Goal: Information Seeking & Learning: Find specific fact

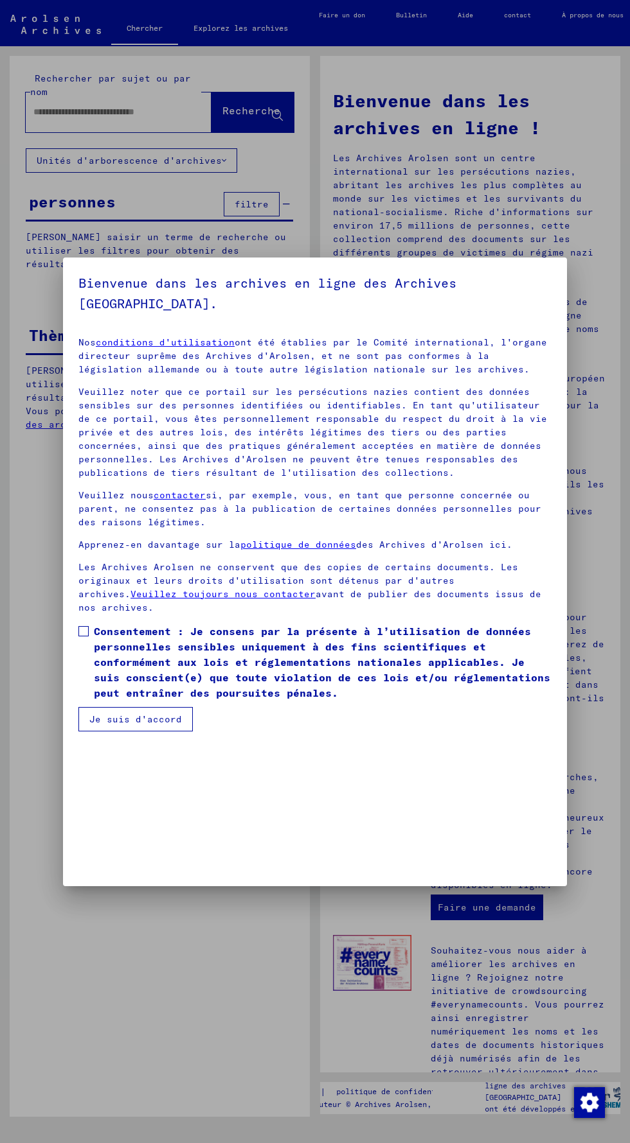
scroll to position [272, 0]
click at [87, 637] on span at bounding box center [83, 631] width 10 height 10
click at [179, 732] on button "Je suis d'accord" at bounding box center [135, 719] width 114 height 24
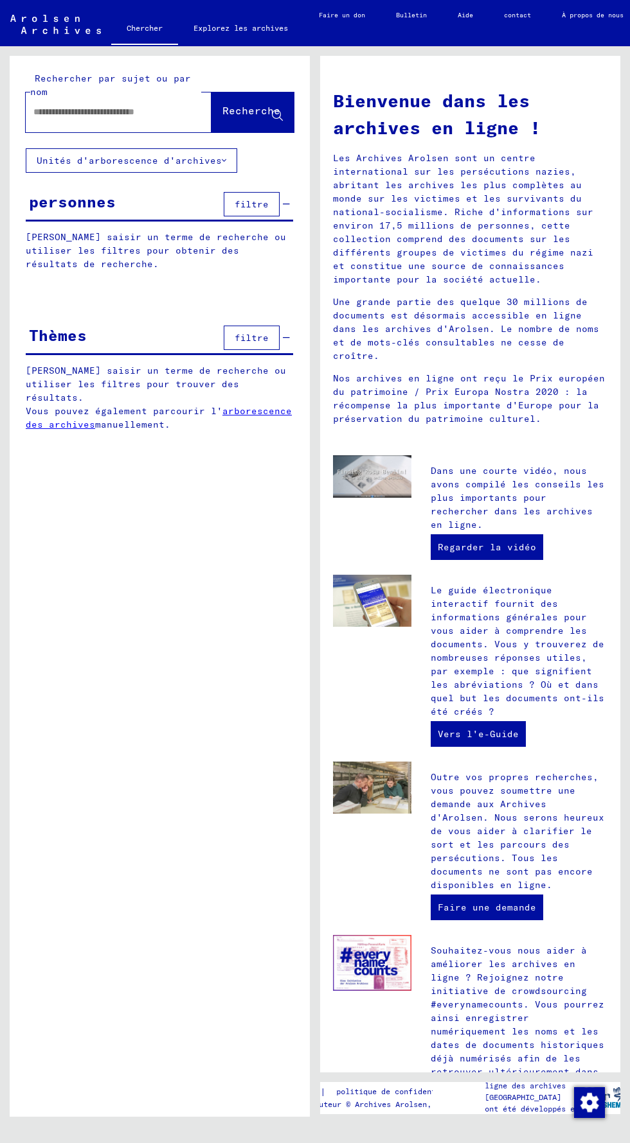
click at [87, 112] on input "text" at bounding box center [102, 111] width 139 height 13
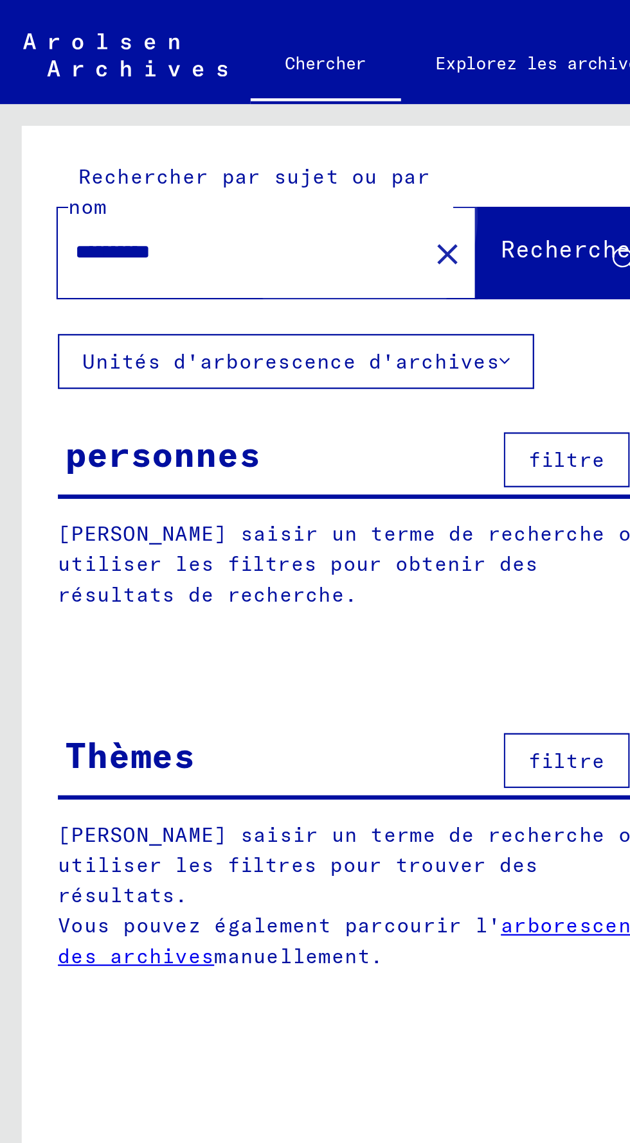
click at [229, 112] on font "Recherche" at bounding box center [251, 110] width 58 height 13
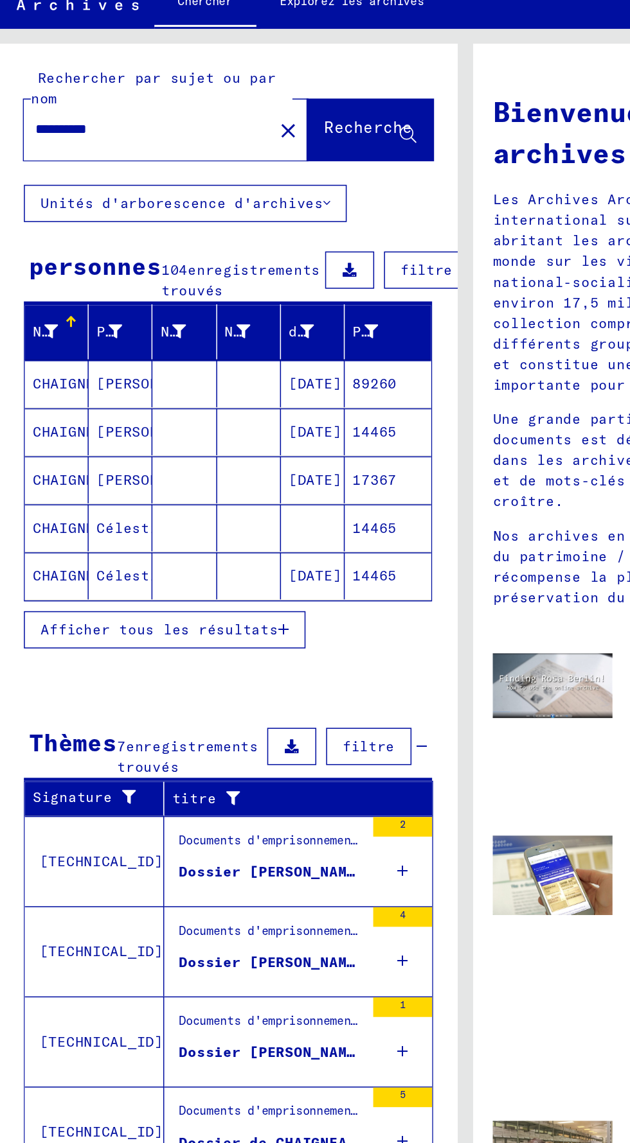
scroll to position [3, 10]
click at [92, 107] on input "*********" at bounding box center [92, 111] width 139 height 13
click at [126, 115] on input "*********" at bounding box center [92, 111] width 139 height 13
type input "**********"
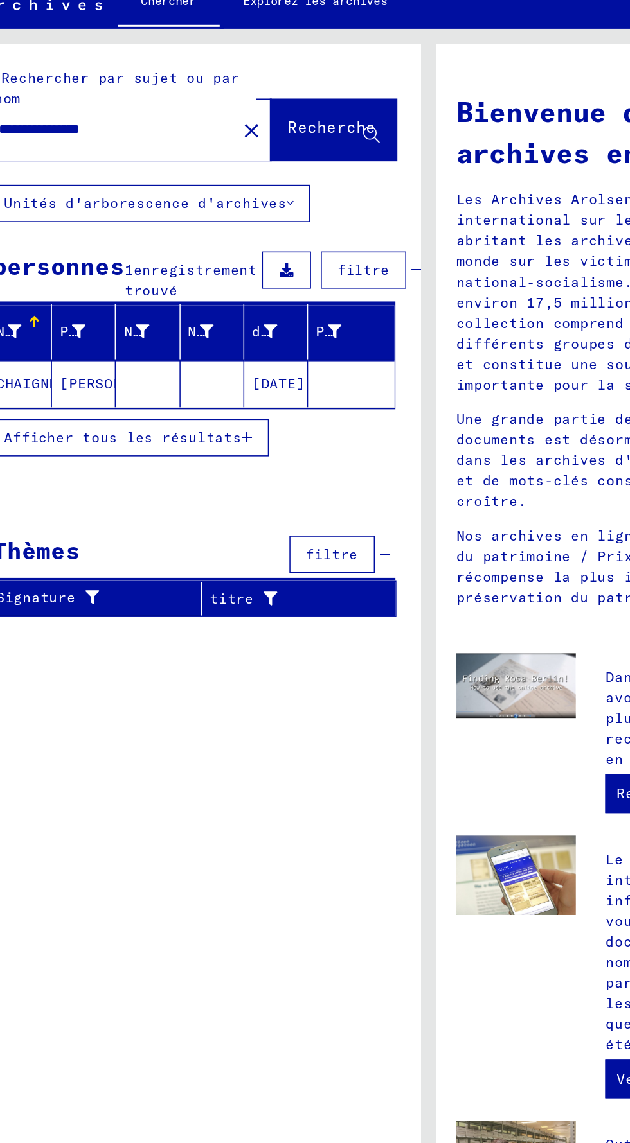
scroll to position [3, 49]
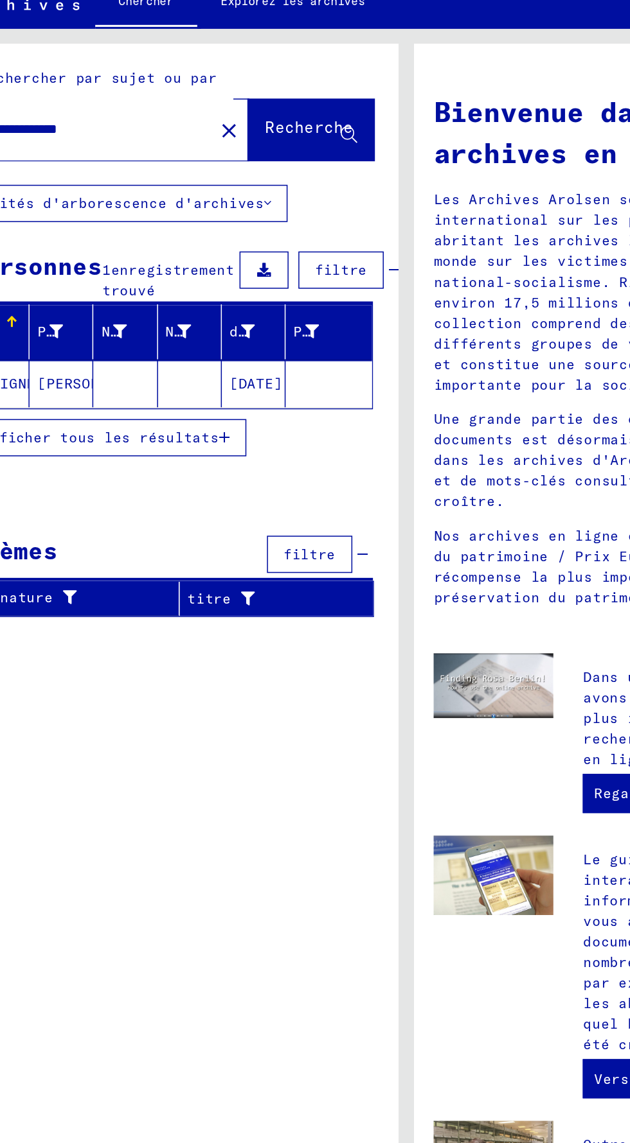
click at [15, 284] on font "CHAIGNEAU" at bounding box center [9, 279] width 52 height 12
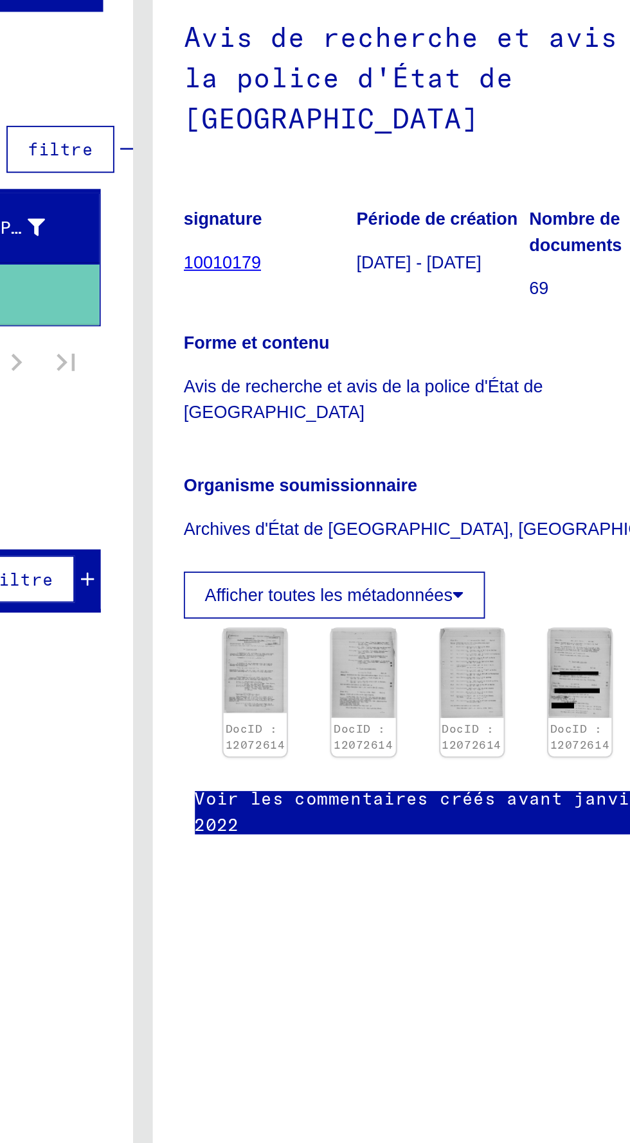
scroll to position [25, 80]
click at [272, 258] on font "10010179" at bounding box center [290, 263] width 40 height 10
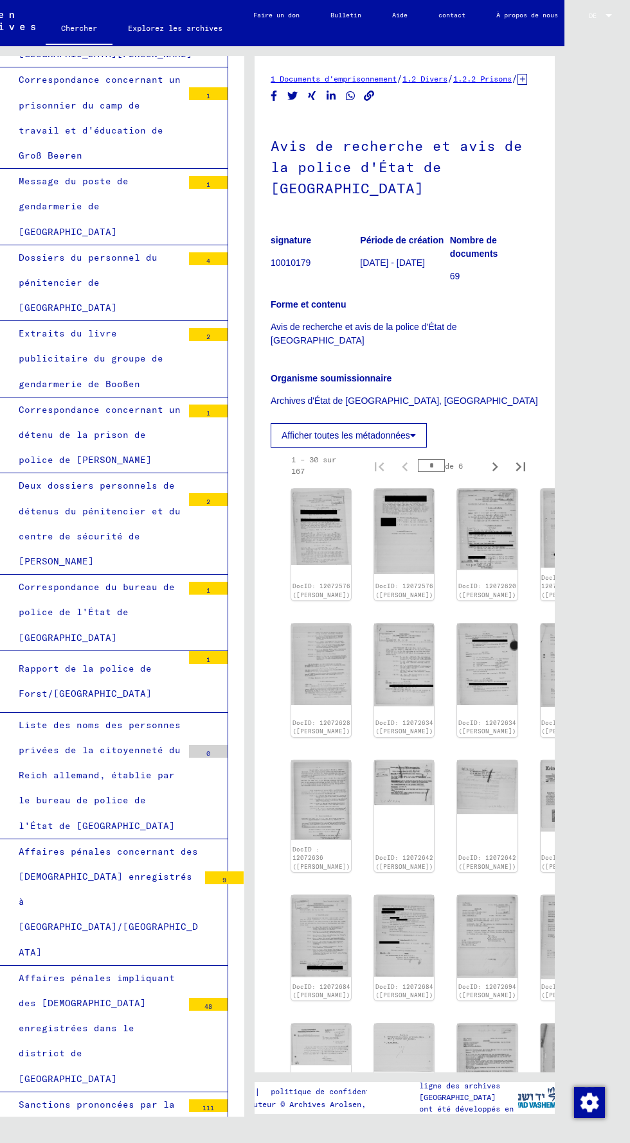
scroll to position [21, 0]
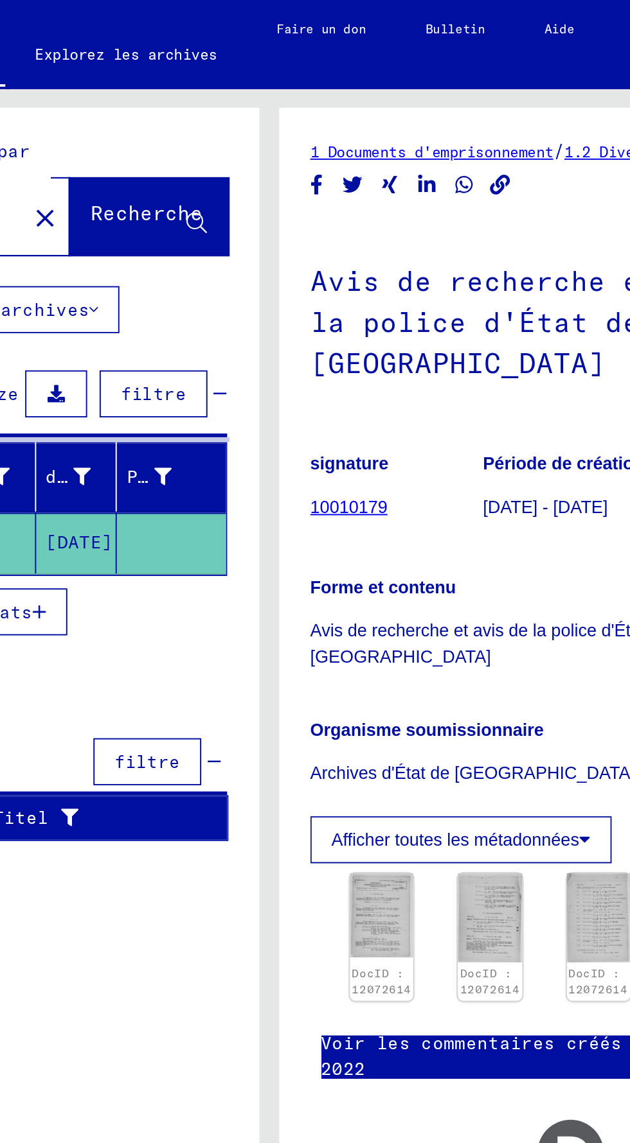
click at [211, 266] on mat-cell "[DATE]" at bounding box center [215, 281] width 42 height 31
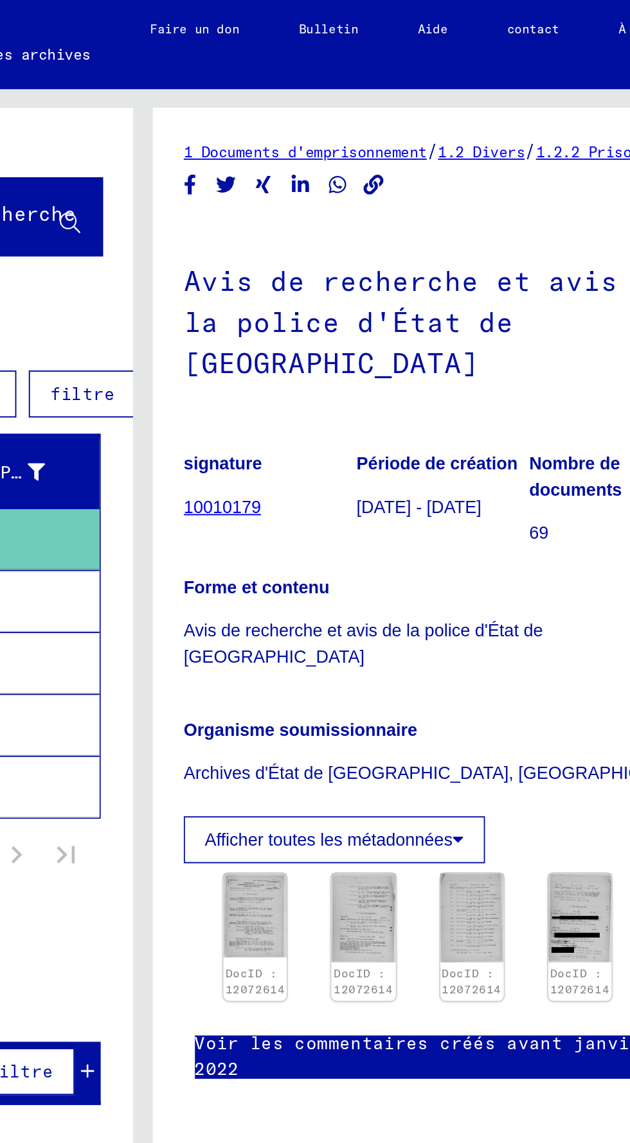
scroll to position [65, 80]
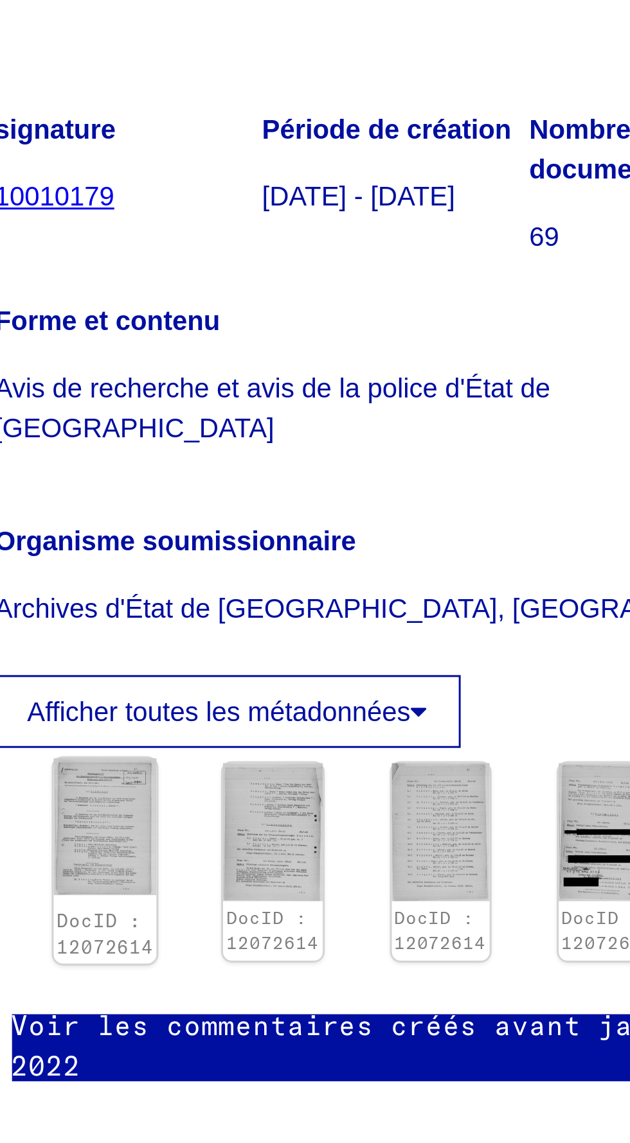
click at [290, 452] on img at bounding box center [307, 475] width 35 height 46
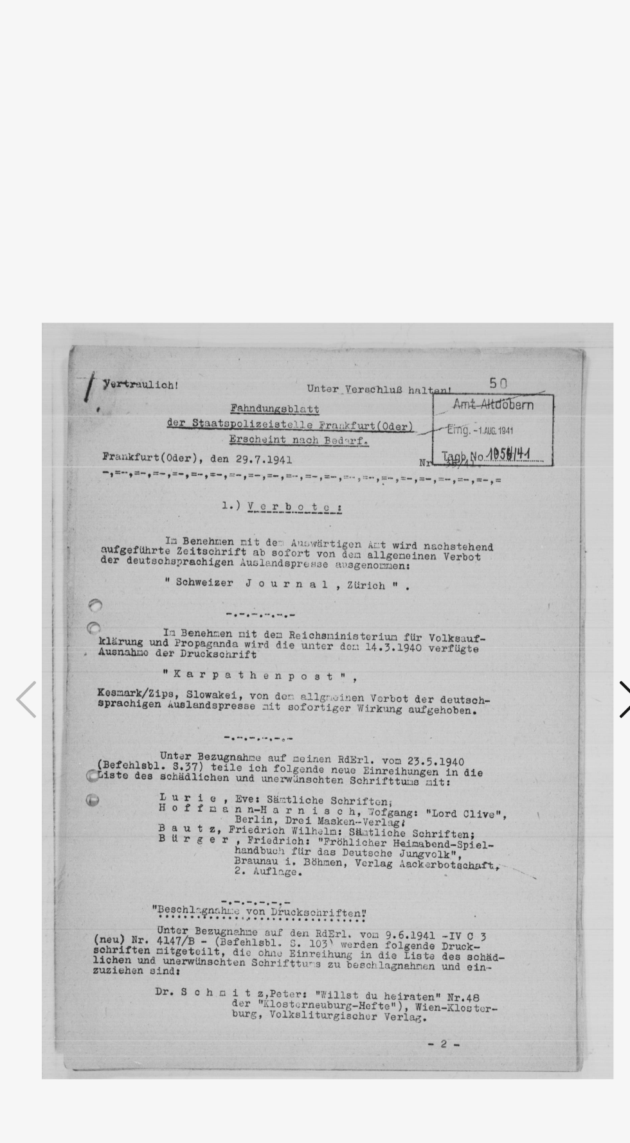
click at [521, 586] on img at bounding box center [315, 539] width 416 height 1016
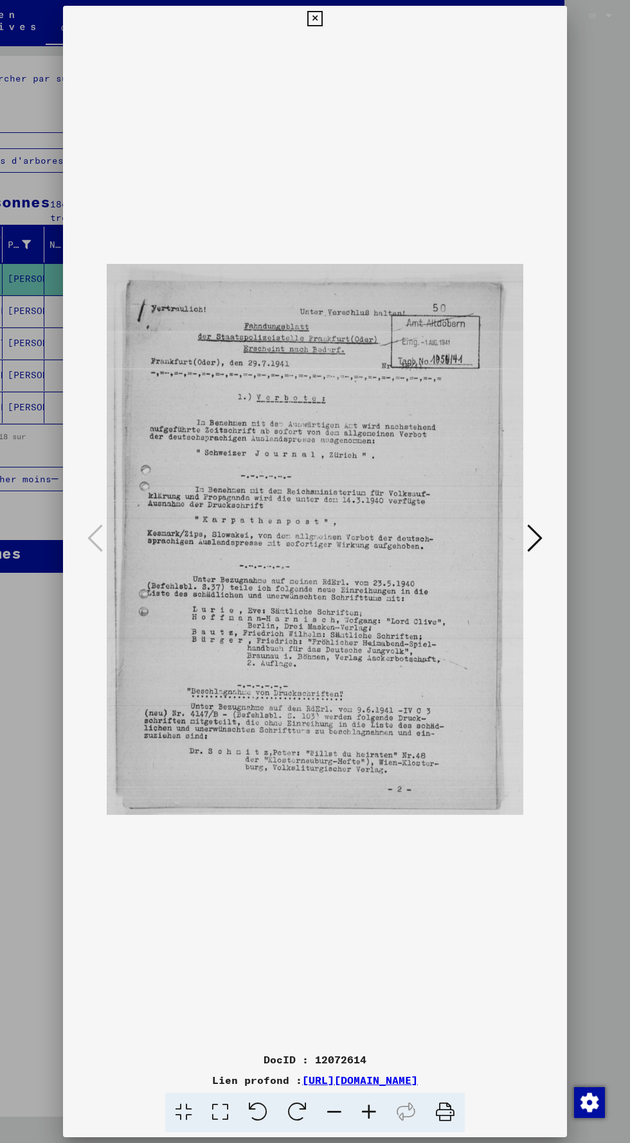
click at [556, 615] on div at bounding box center [315, 539] width 504 height 1016
click at [538, 554] on icon at bounding box center [534, 538] width 15 height 31
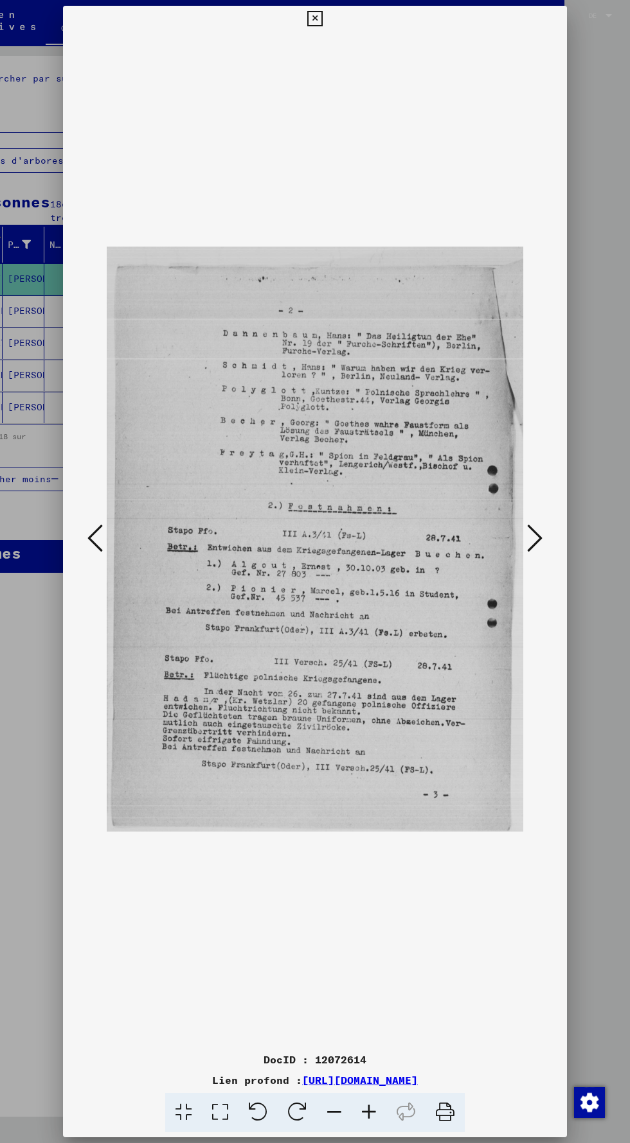
click at [530, 554] on icon at bounding box center [534, 538] width 15 height 31
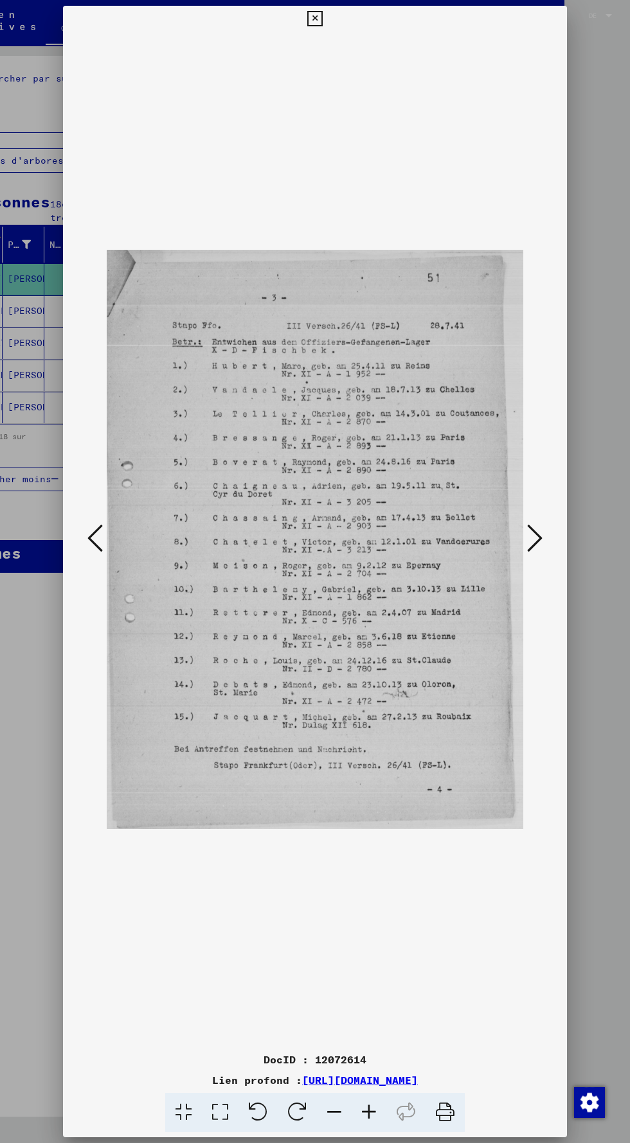
click at [534, 554] on icon at bounding box center [534, 538] width 15 height 31
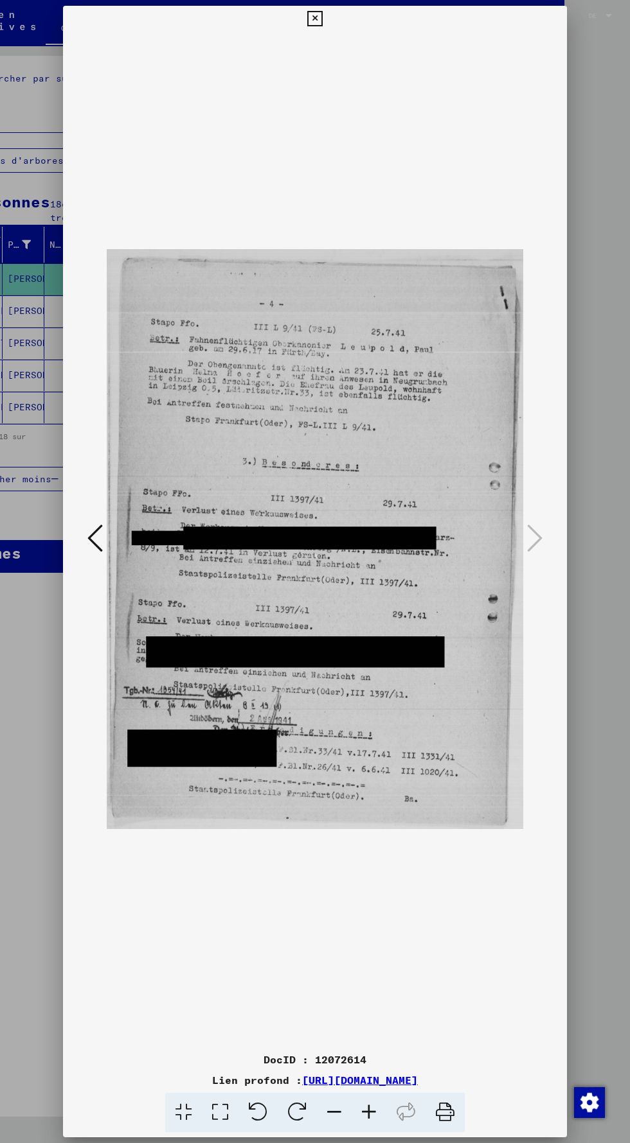
click at [560, 606] on div at bounding box center [315, 539] width 504 height 1016
click at [295, 34] on img at bounding box center [315, 539] width 416 height 1016
click at [315, 36] on img at bounding box center [315, 539] width 416 height 1016
click at [314, 19] on icon at bounding box center [314, 18] width 15 height 15
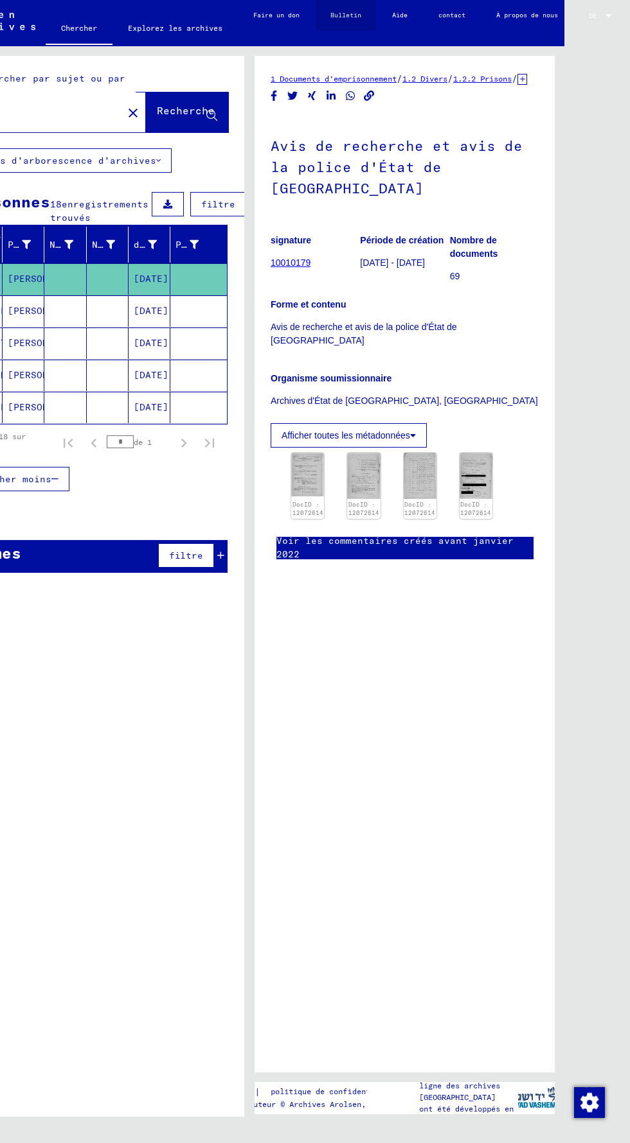
click at [315, 28] on link "Bulletin" at bounding box center [346, 15] width 62 height 31
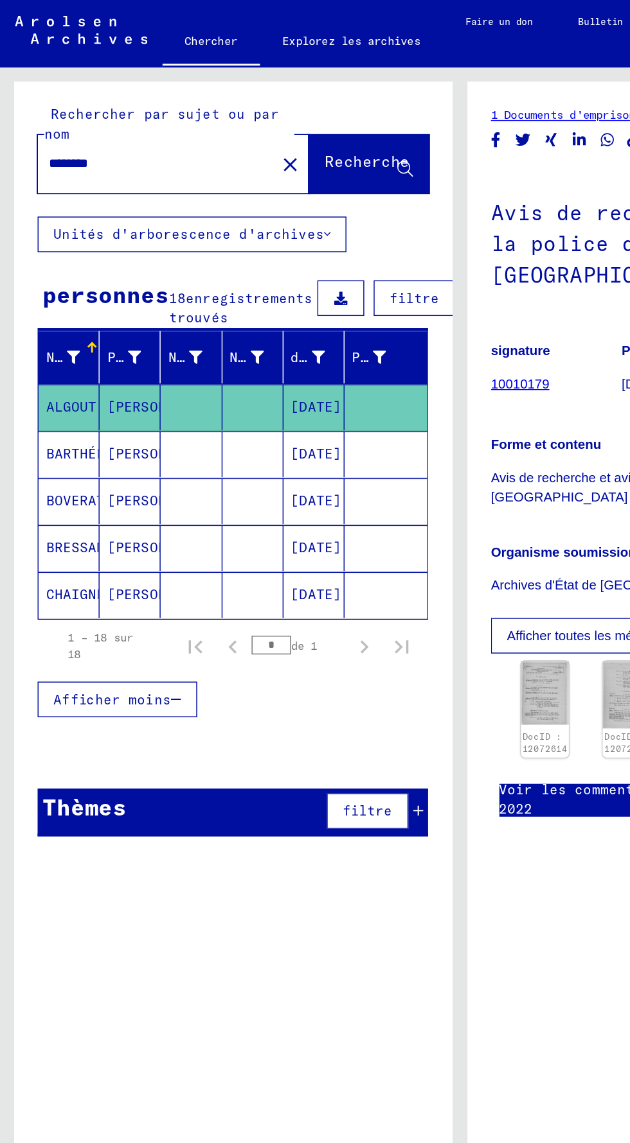
scroll to position [0, 0]
click at [28, 423] on mat-cell "CHAIGNEAU" at bounding box center [47, 407] width 42 height 31
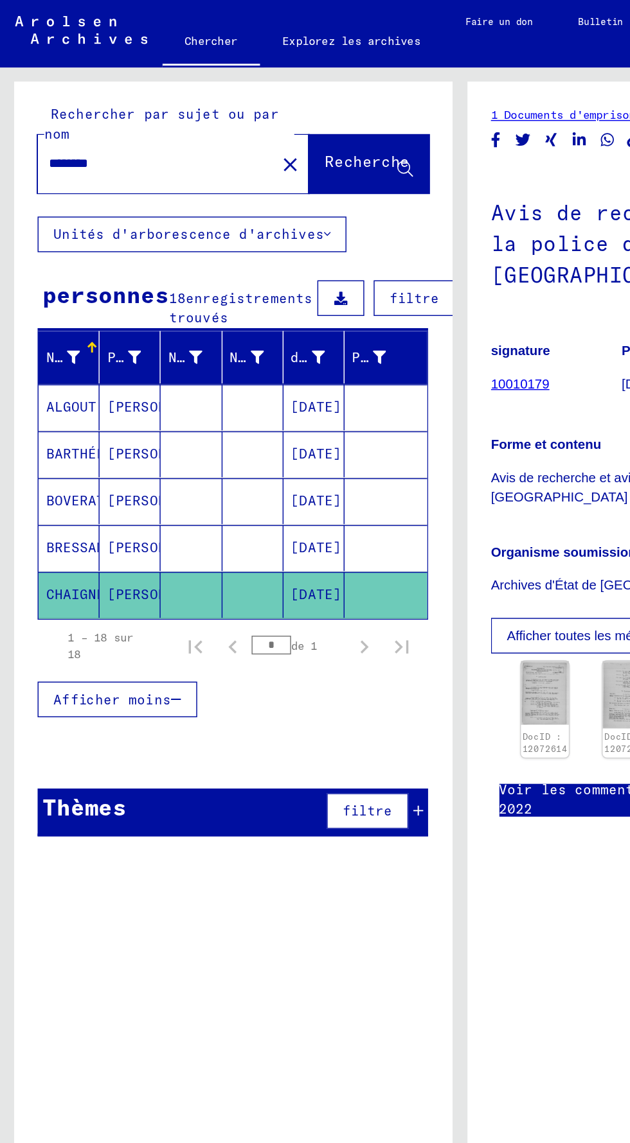
scroll to position [0, 80]
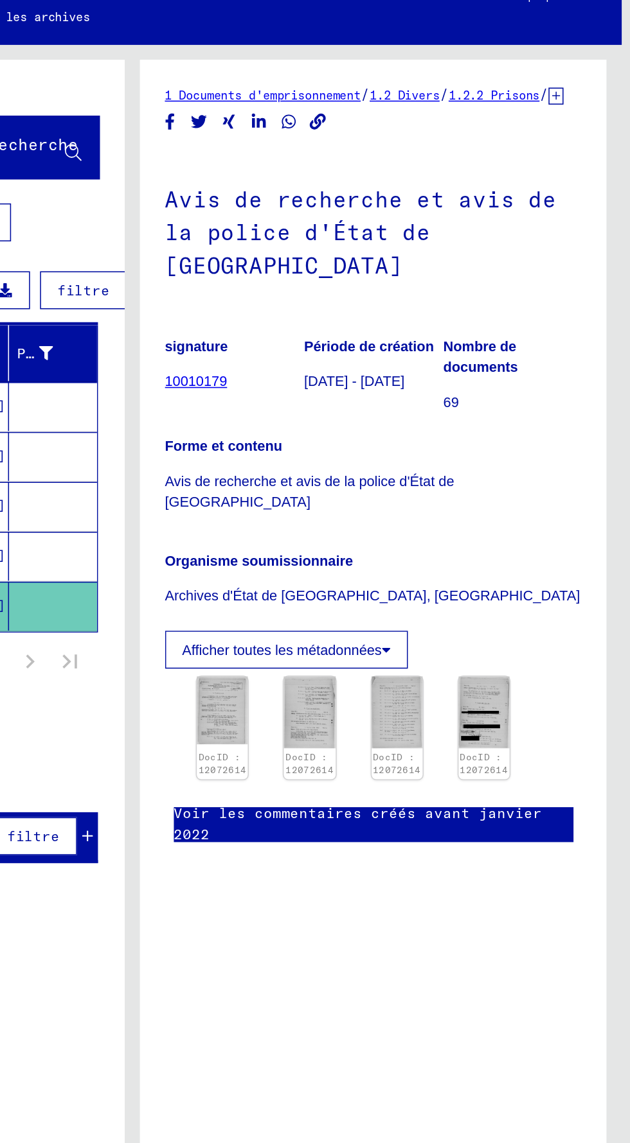
click at [386, 441] on font "Afficher toutes les métadonnées" at bounding box center [345, 435] width 128 height 10
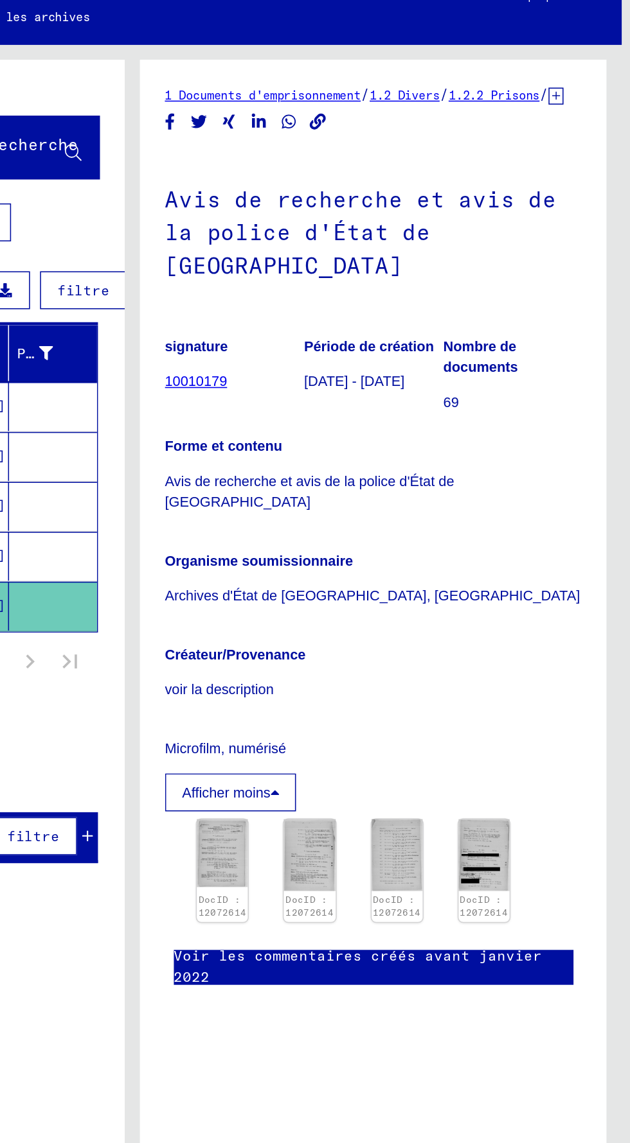
scroll to position [24, 80]
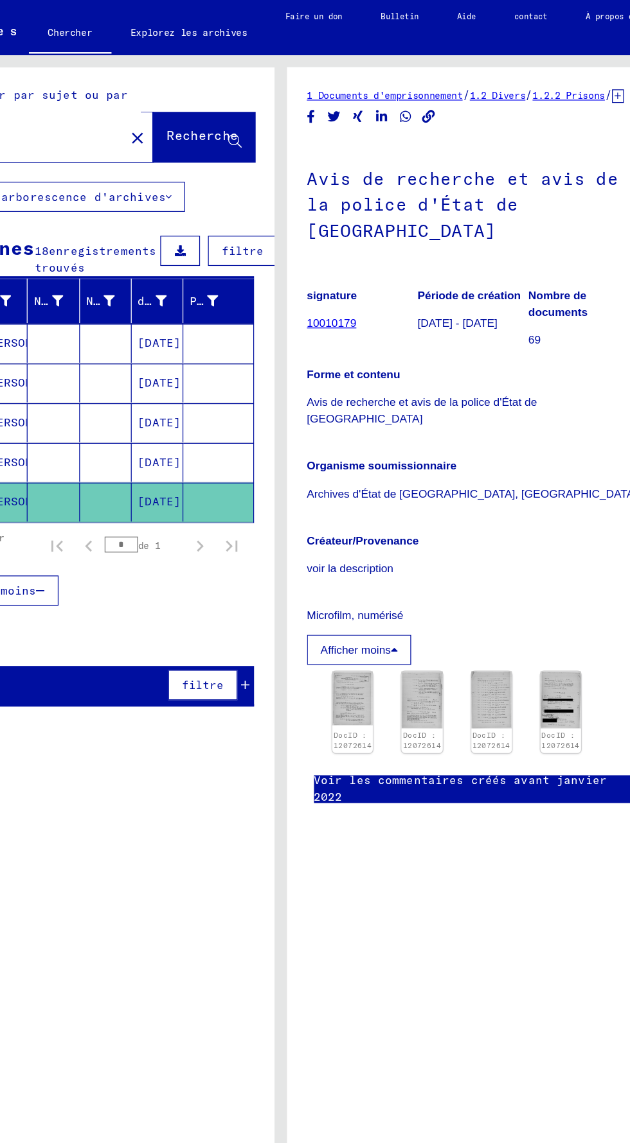
click at [474, 234] on p "Nombre de documents" at bounding box center [494, 247] width 89 height 27
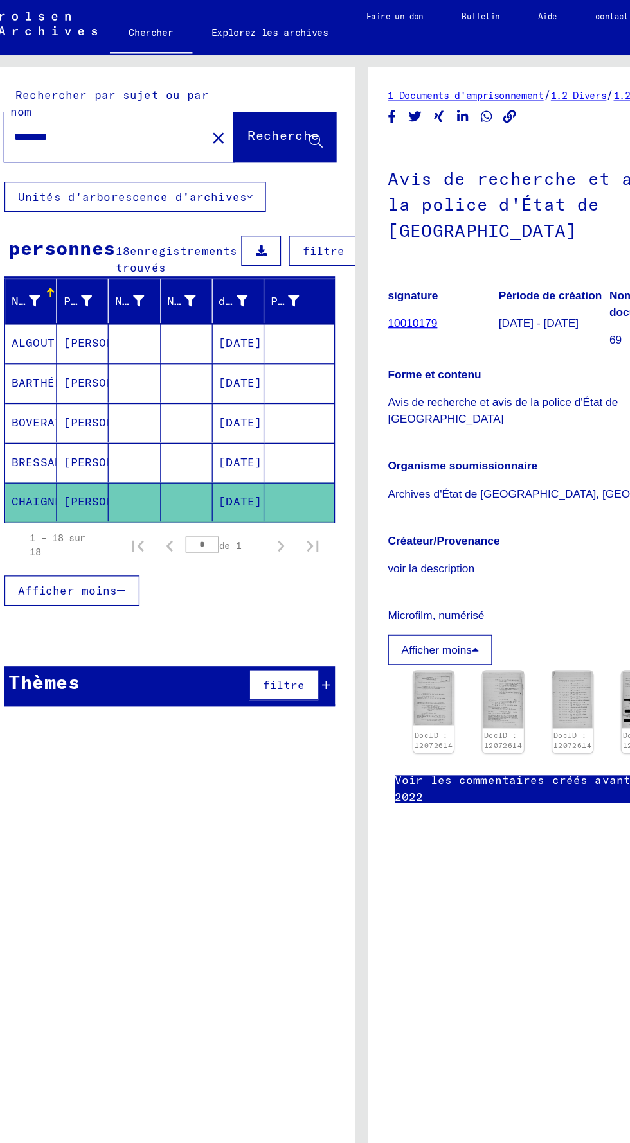
scroll to position [0, 0]
